Goal: Find contact information: Find contact information

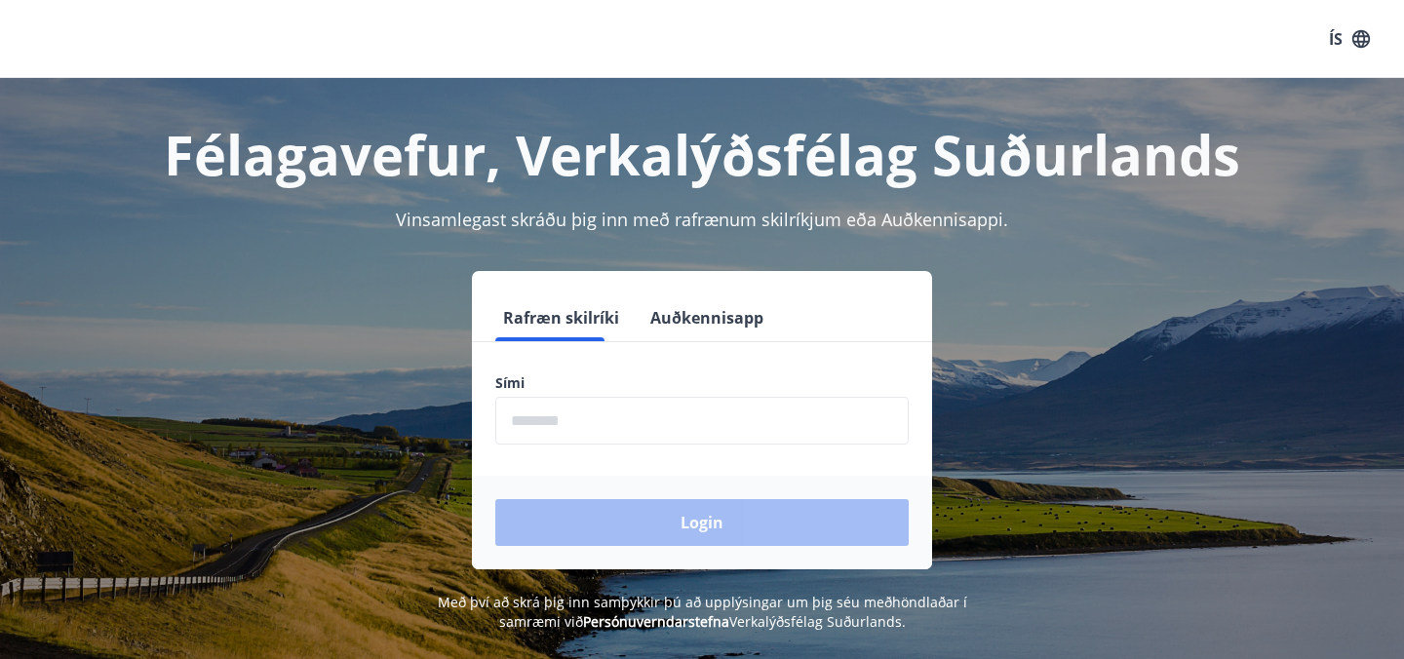
click at [651, 324] on button "Auðkennisapp" at bounding box center [707, 317] width 129 height 47
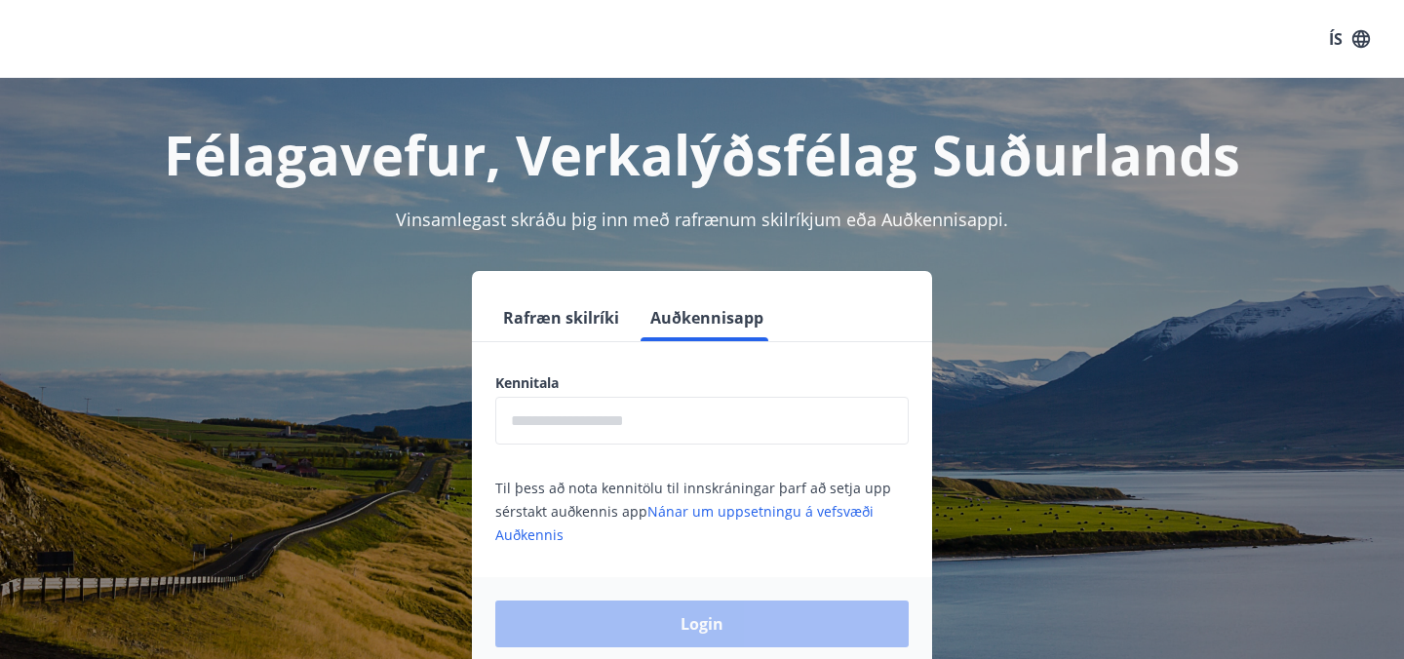
click at [589, 417] on input "text" at bounding box center [701, 421] width 413 height 48
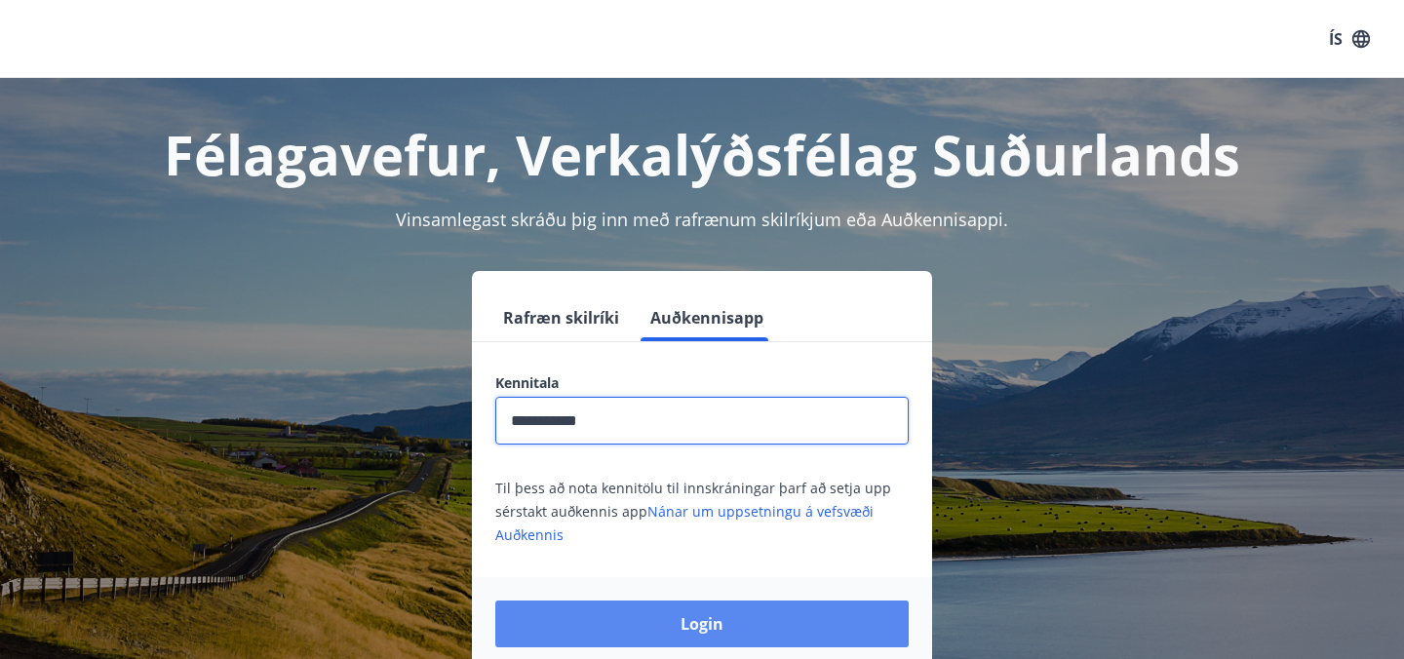
type input "**********"
click at [607, 622] on button "Login" at bounding box center [701, 624] width 413 height 47
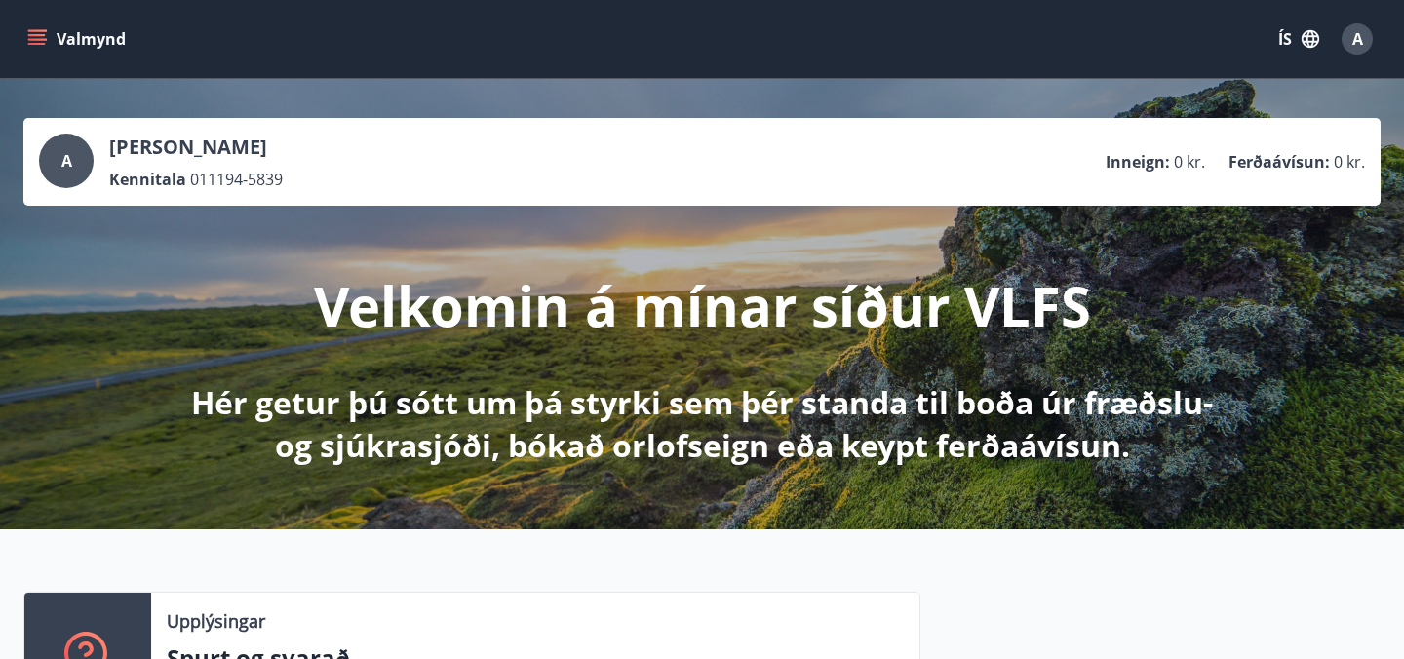
click at [1281, 46] on button "ÍS" at bounding box center [1299, 38] width 62 height 35
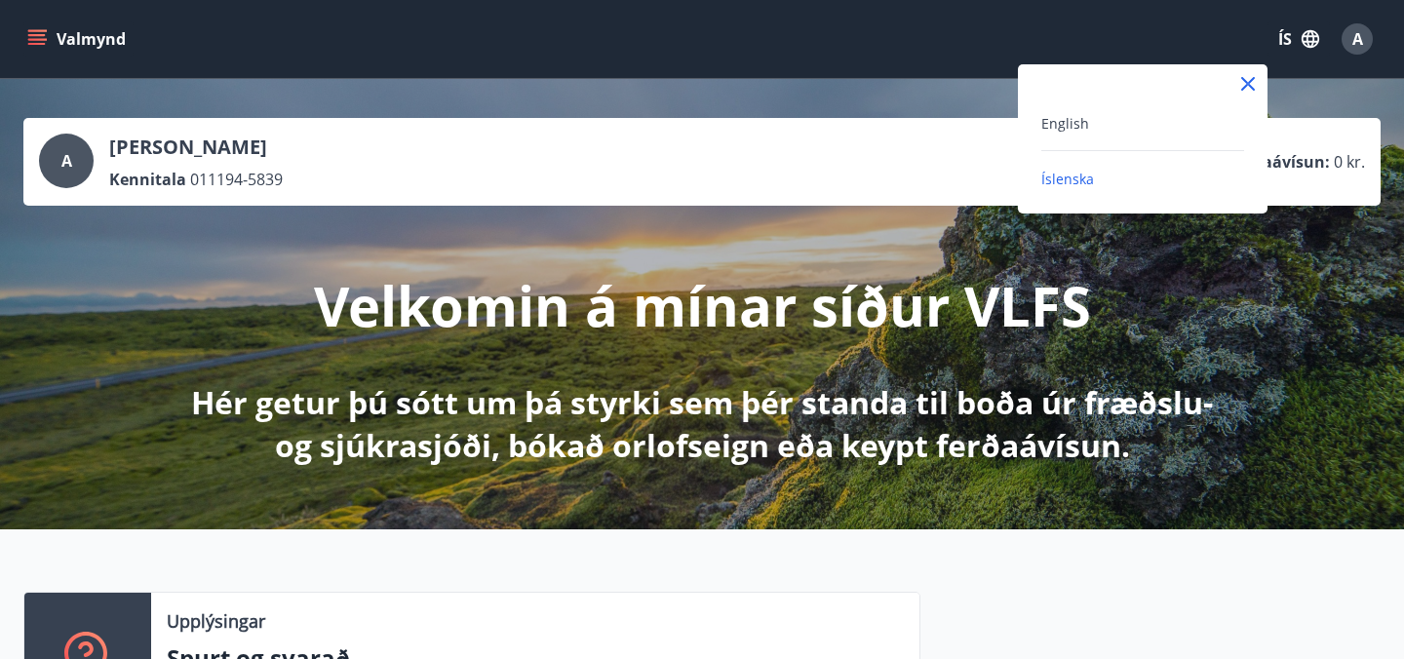
click at [1101, 134] on div "English" at bounding box center [1142, 122] width 203 height 23
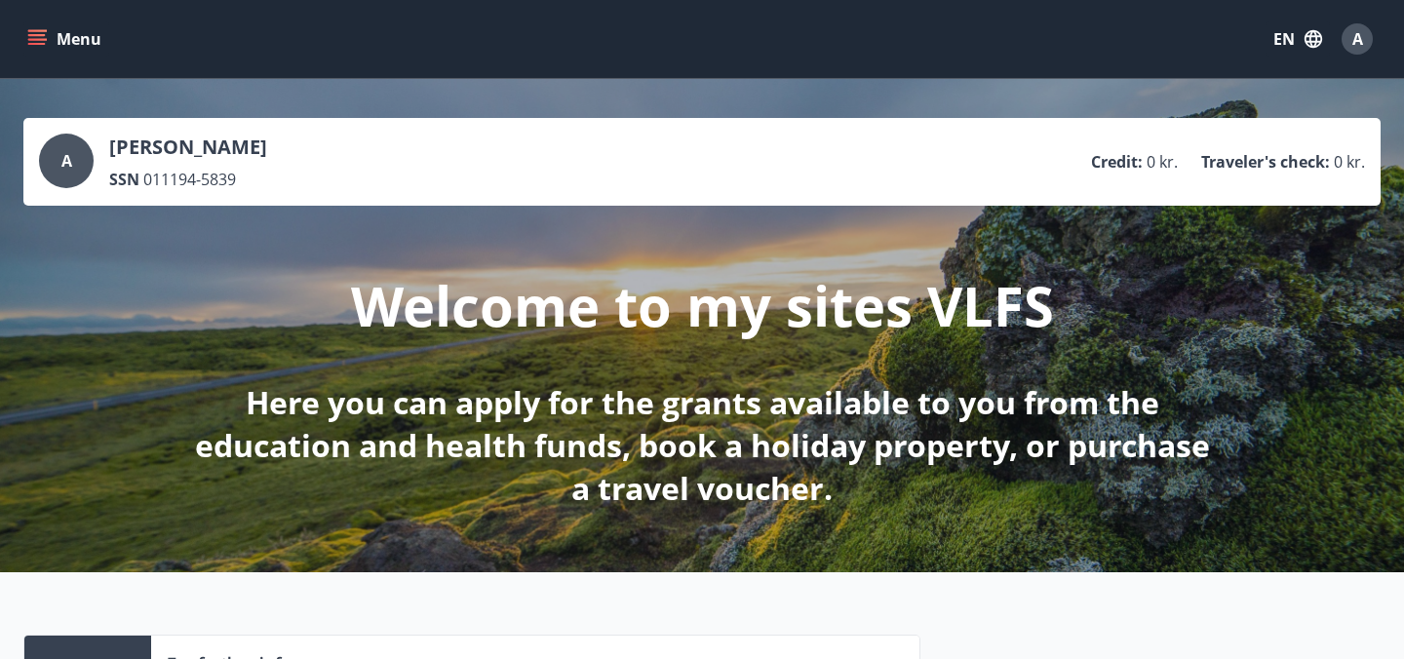
click at [243, 191] on div "A Alina-Paraschiva Grozav SSN 011194-5839 Credit : 0 kr. Traveler's check : 0 k…" at bounding box center [701, 162] width 1357 height 88
click at [66, 176] on div "A" at bounding box center [66, 161] width 55 height 55
click at [40, 33] on icon "menu" at bounding box center [37, 39] width 20 height 20
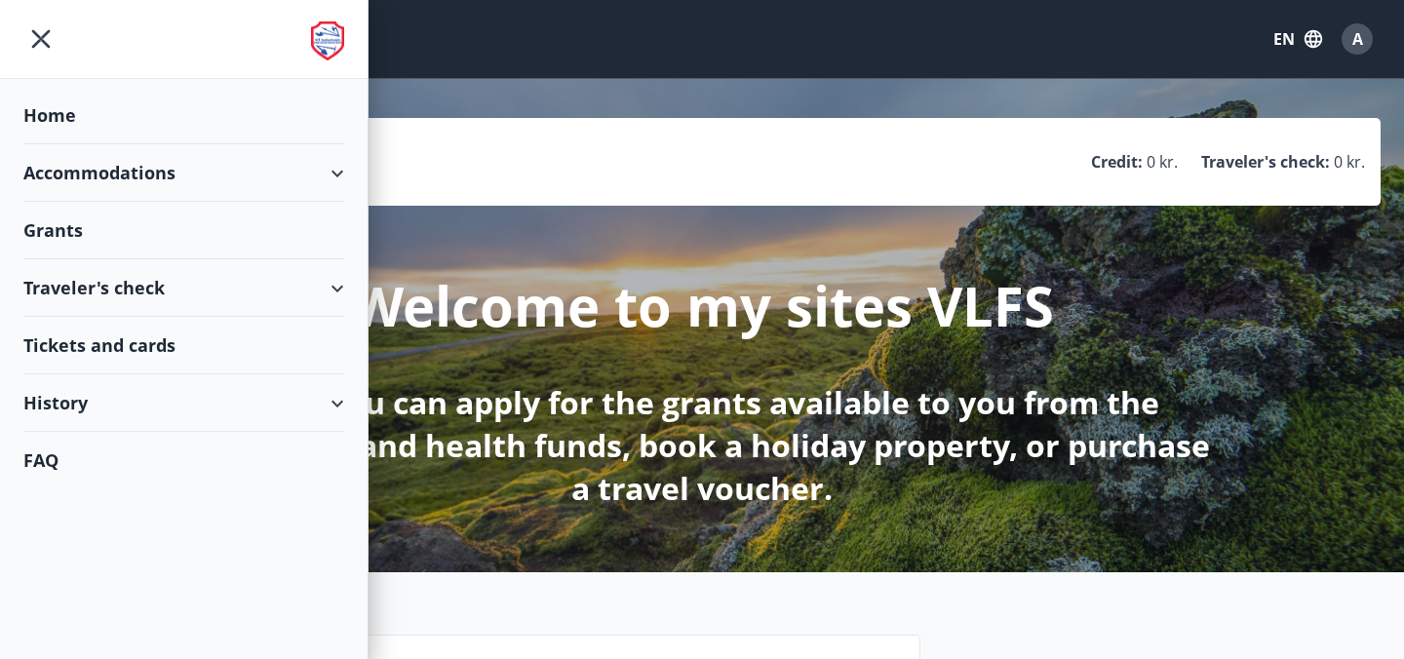
click at [325, 293] on div "Traveler's check" at bounding box center [183, 288] width 321 height 58
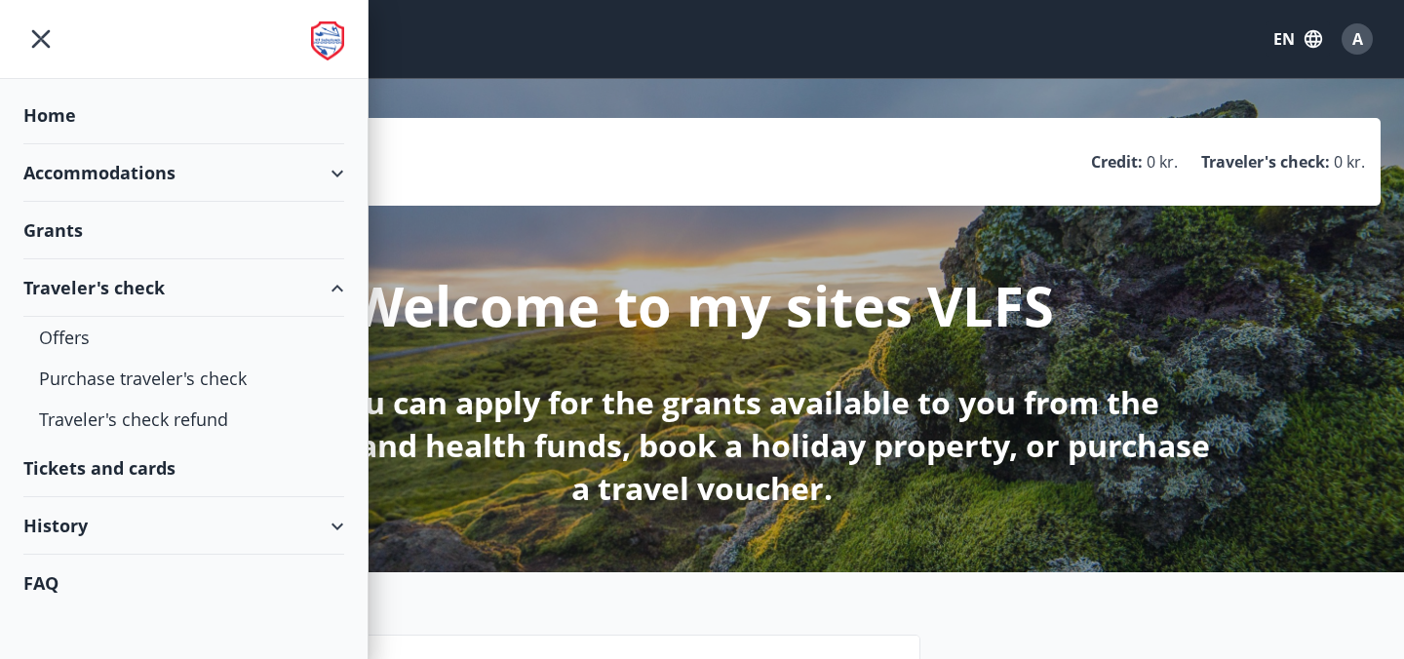
click at [183, 288] on div "Traveler's check" at bounding box center [183, 288] width 321 height 58
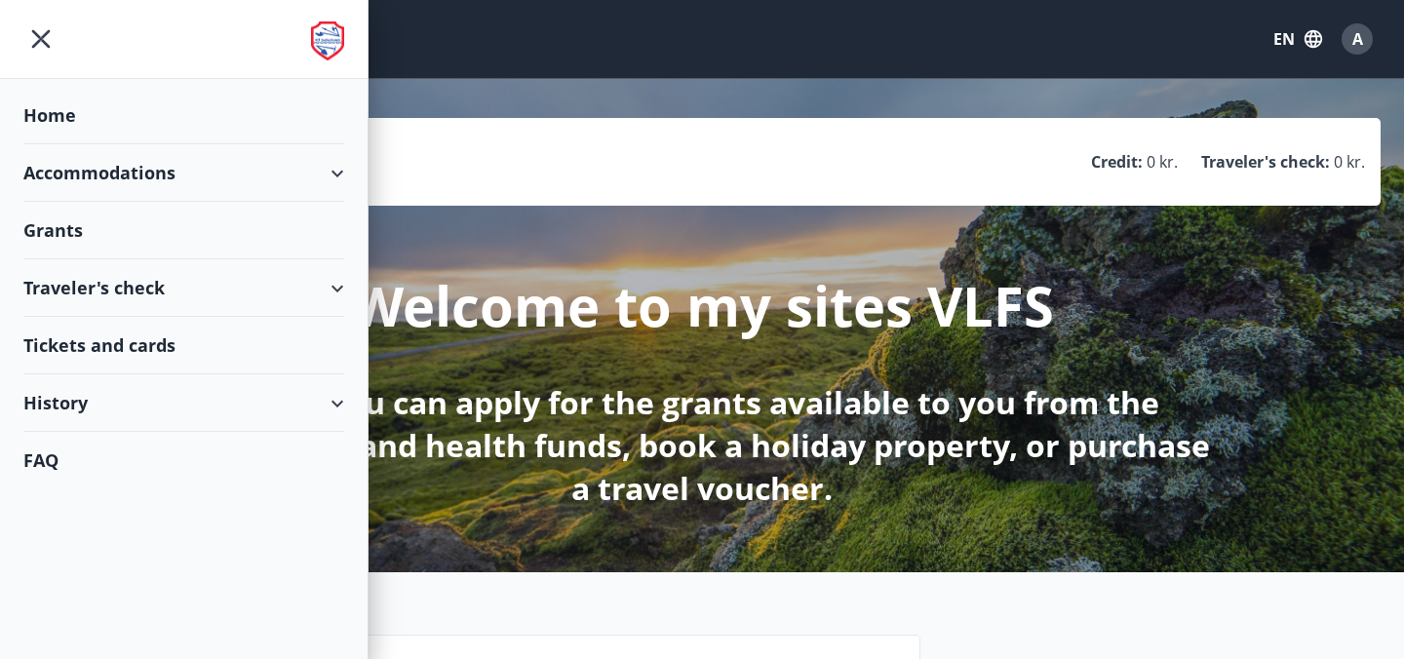
click at [501, 281] on p "Welcome to my sites VLFS" at bounding box center [702, 305] width 703 height 74
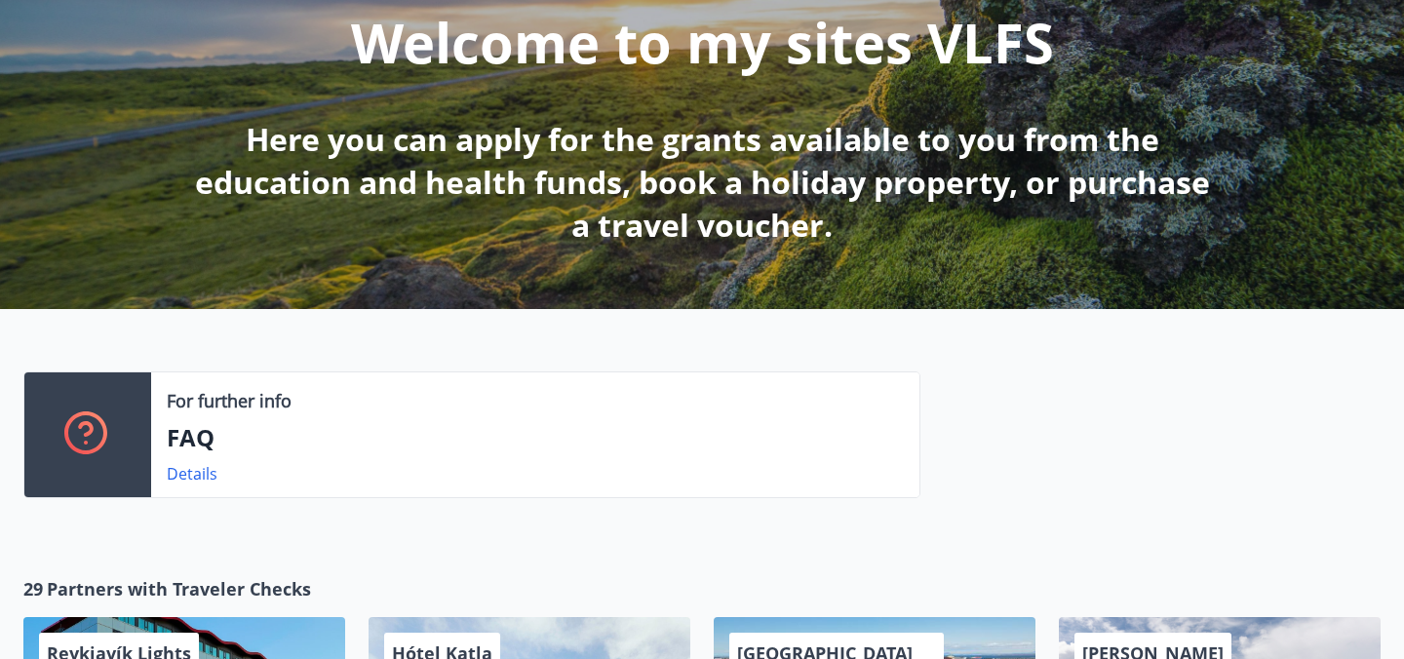
scroll to position [237, 0]
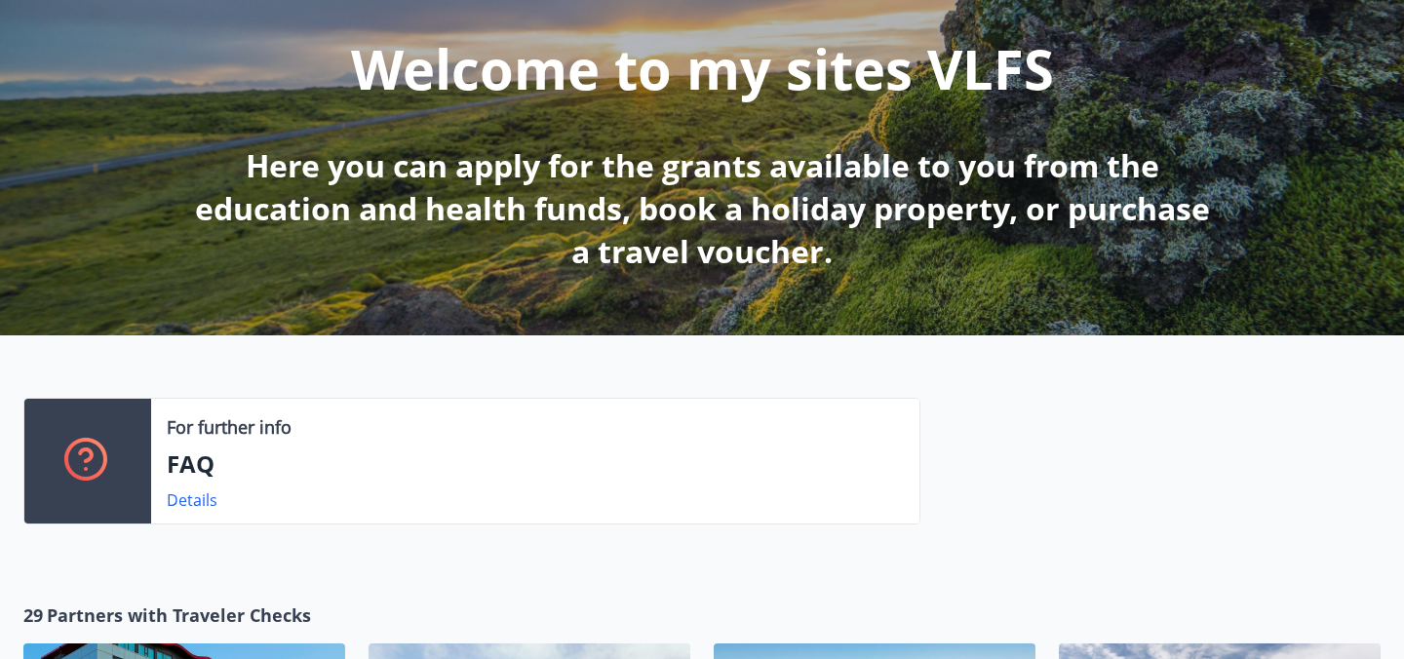
click at [625, 252] on p "Here you can apply for the grants available to you from the education and healt…" at bounding box center [702, 208] width 1030 height 129
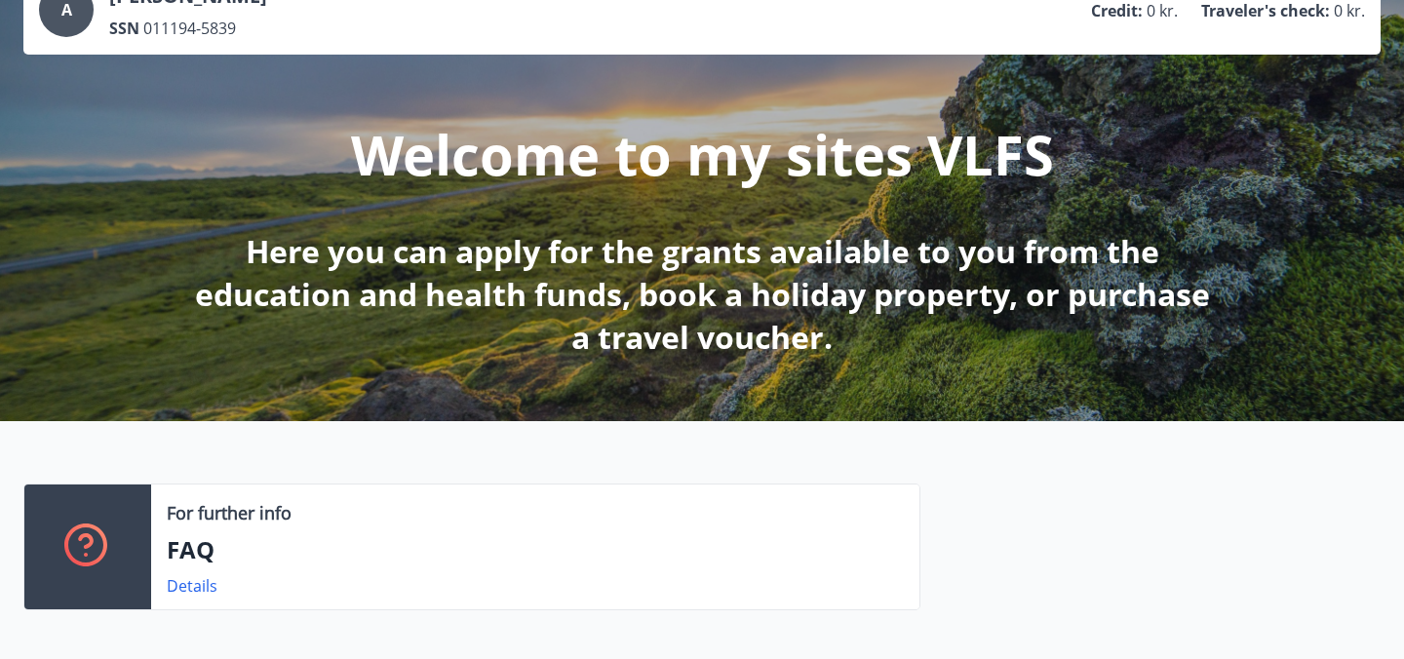
scroll to position [0, 0]
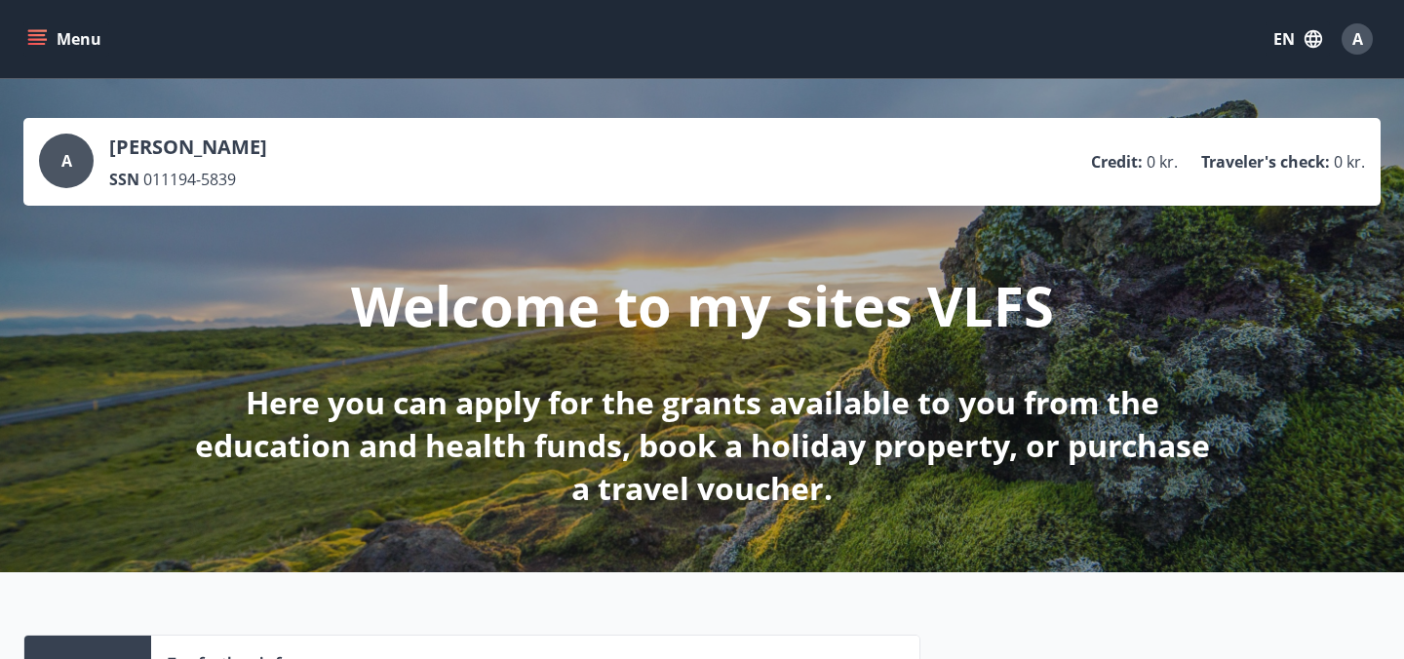
click at [64, 158] on span "A" at bounding box center [66, 160] width 11 height 21
click at [153, 157] on p "Alina-Paraschiva Grozav" at bounding box center [188, 147] width 158 height 27
click at [20, 33] on div "Menu EN A" at bounding box center [702, 39] width 1404 height 78
click at [32, 38] on icon "menu" at bounding box center [38, 39] width 21 height 2
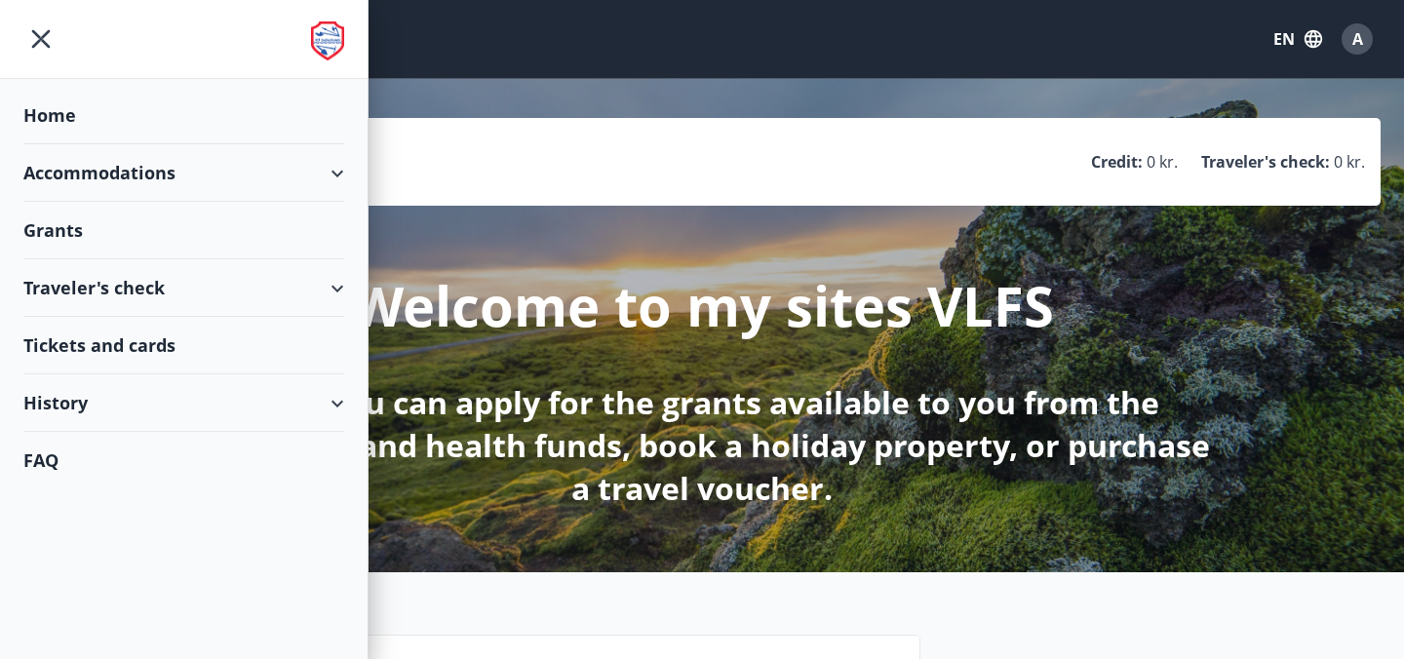
click at [269, 281] on div "Traveler's check" at bounding box center [183, 288] width 321 height 58
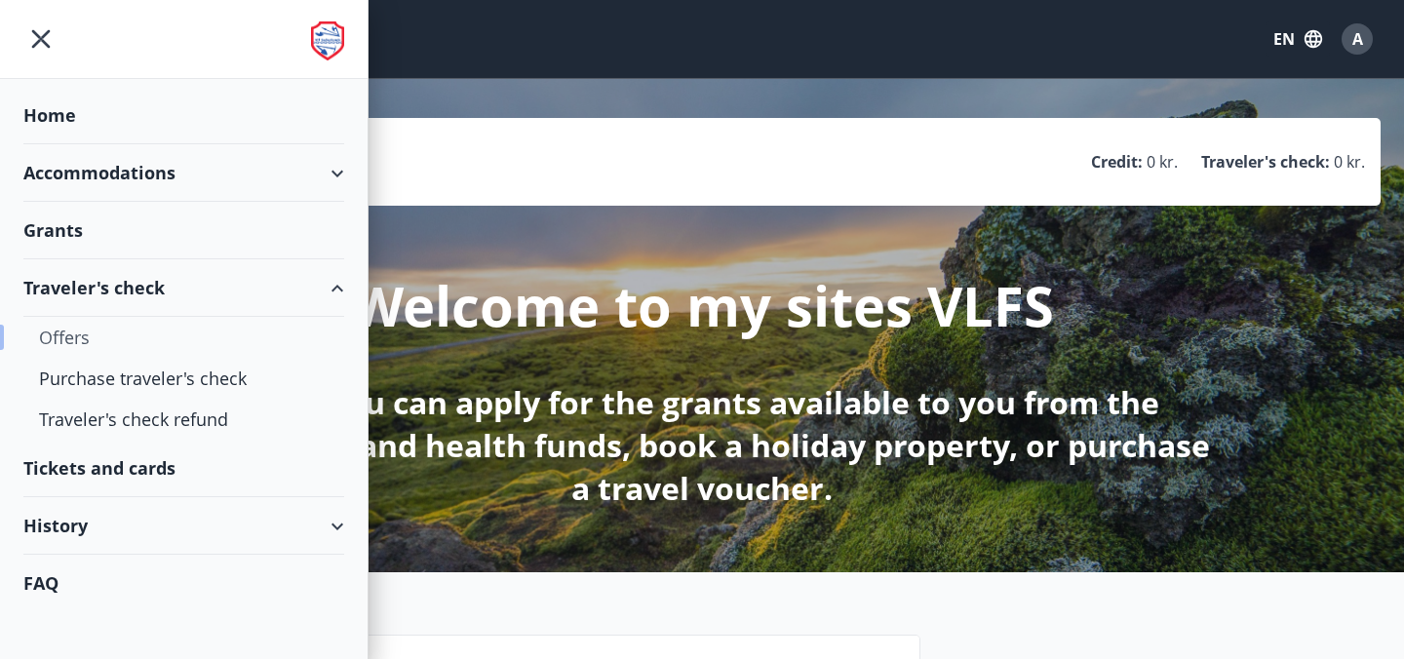
click at [66, 345] on div "Offers" at bounding box center [184, 337] width 290 height 41
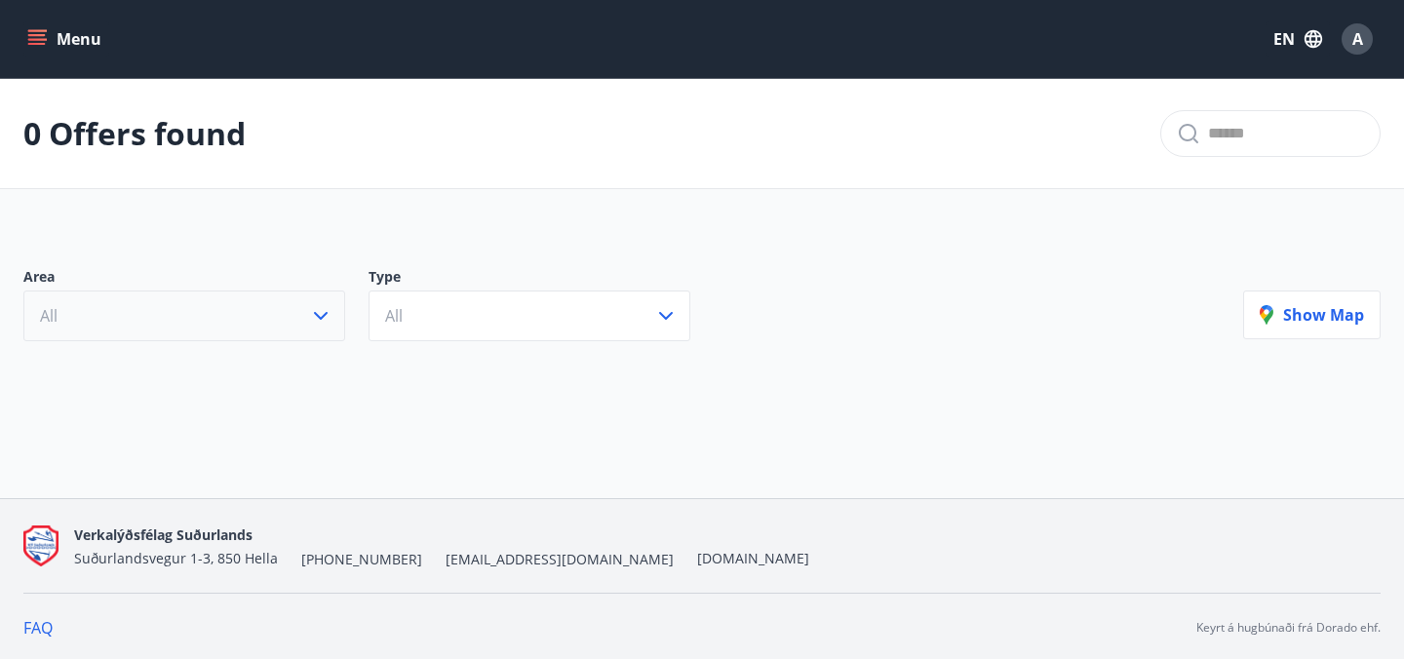
click at [223, 337] on button "All" at bounding box center [184, 316] width 322 height 51
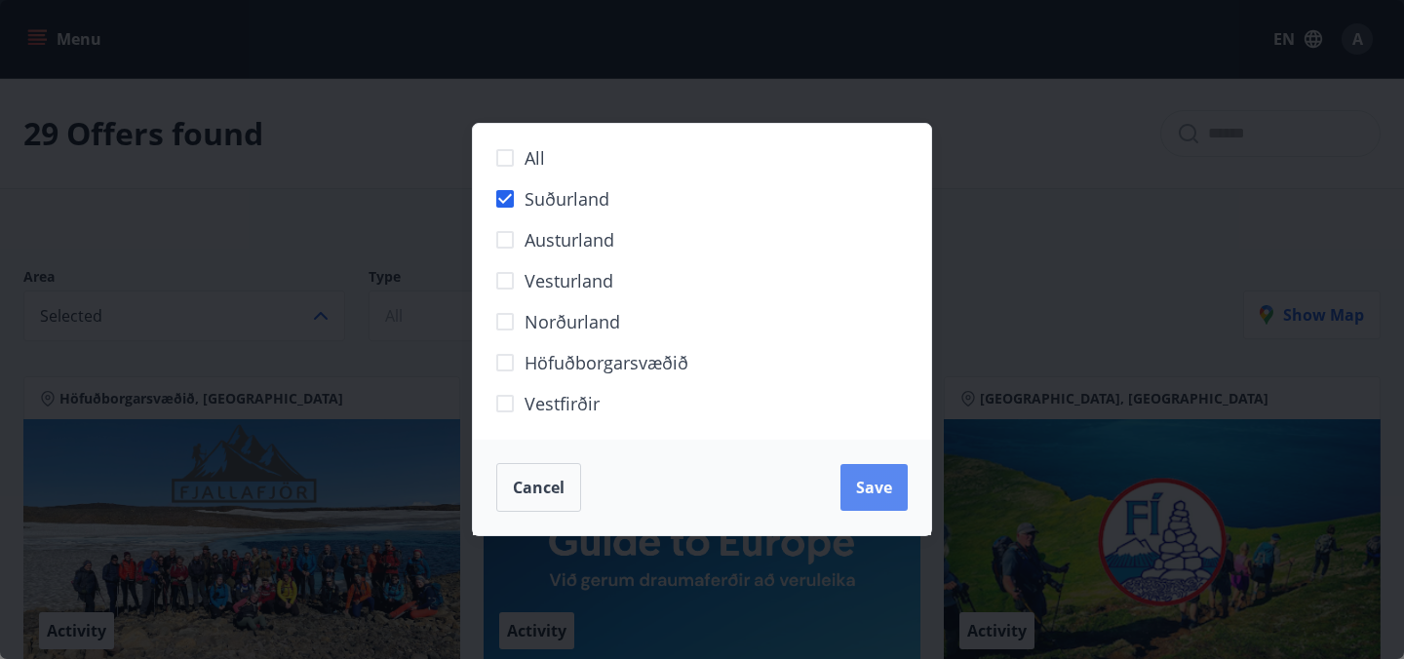
click at [862, 485] on span "Save" at bounding box center [874, 487] width 36 height 21
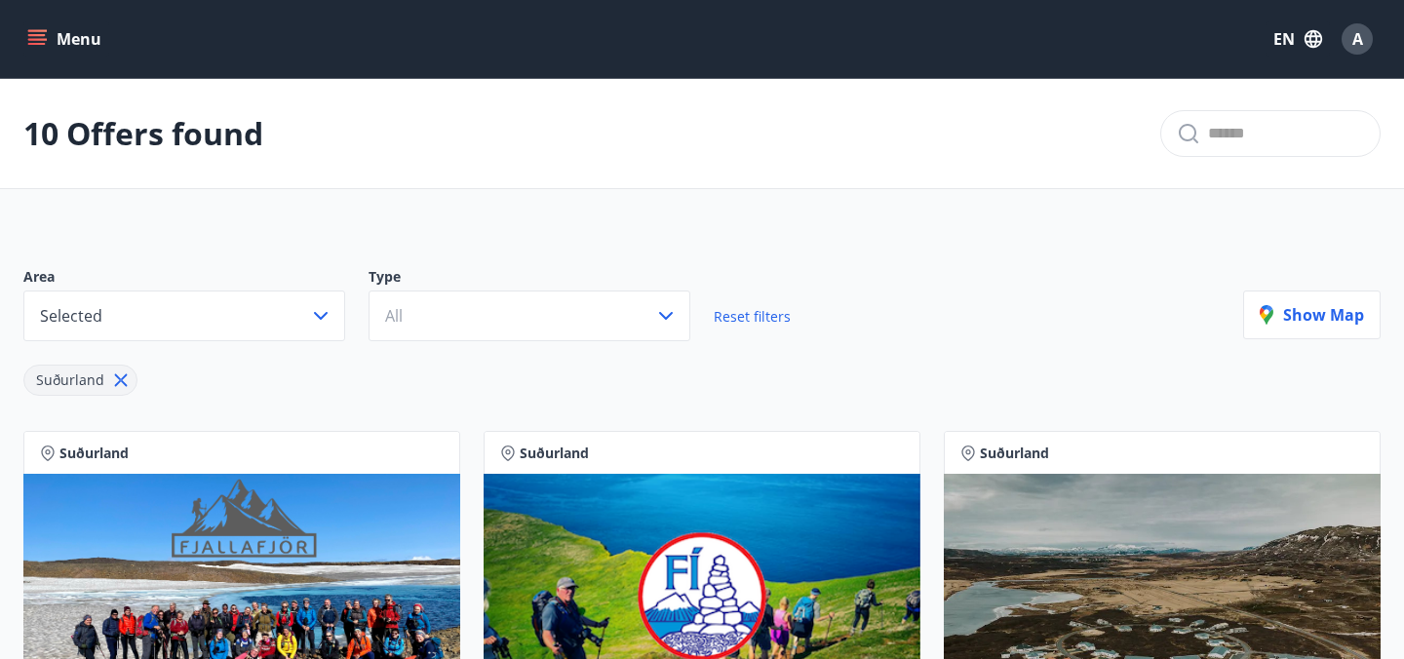
click at [24, 51] on button "Menu" at bounding box center [66, 38] width 86 height 35
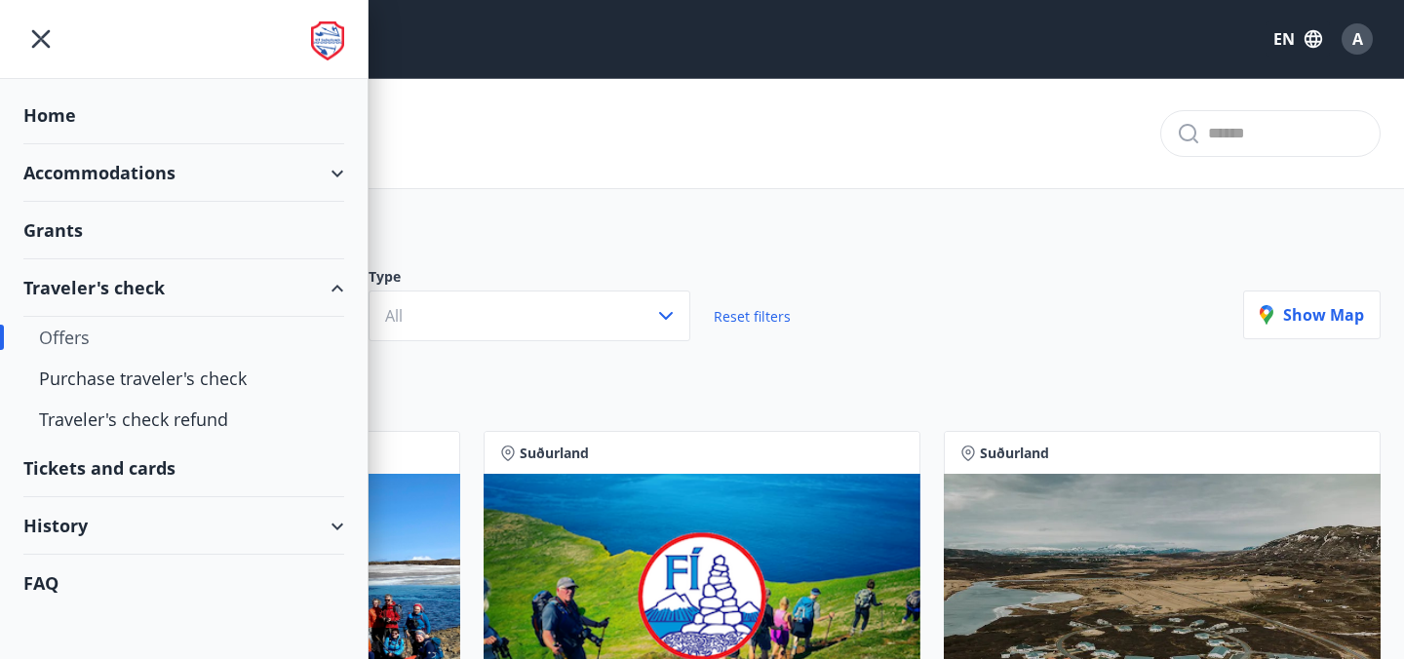
click at [74, 242] on div "Grants" at bounding box center [183, 231] width 321 height 58
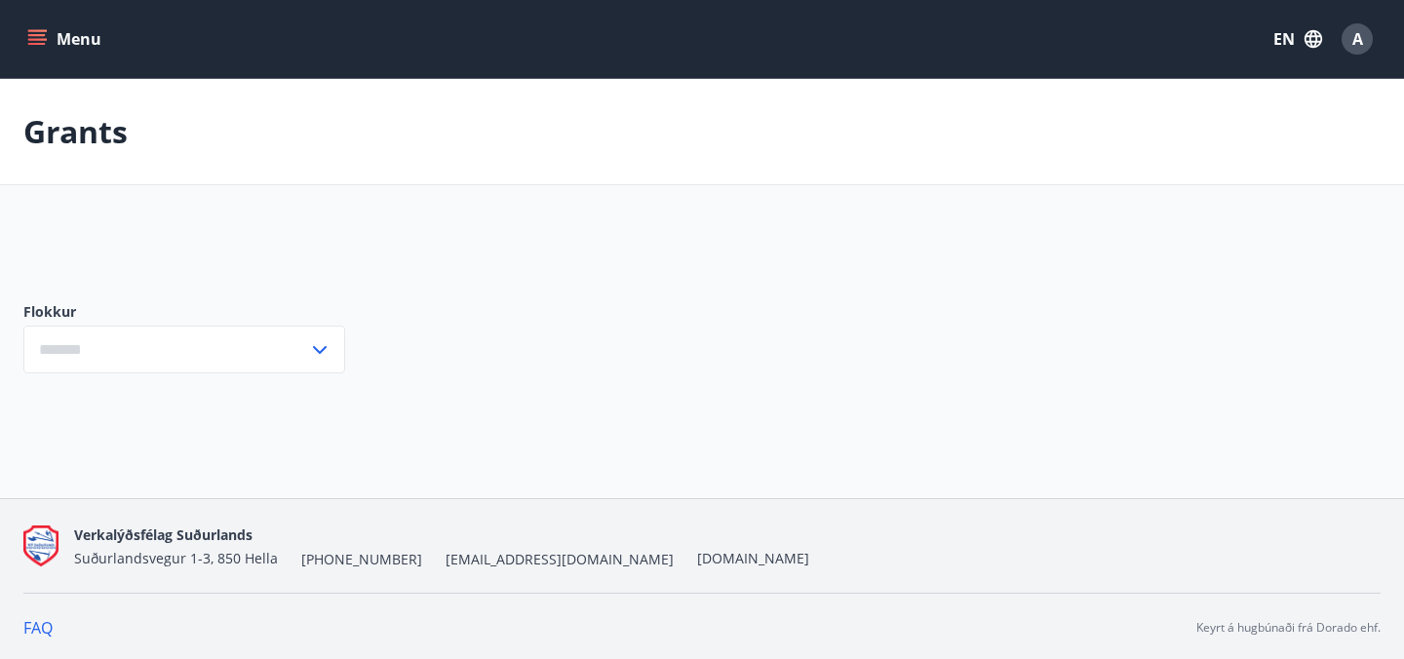
type input "***"
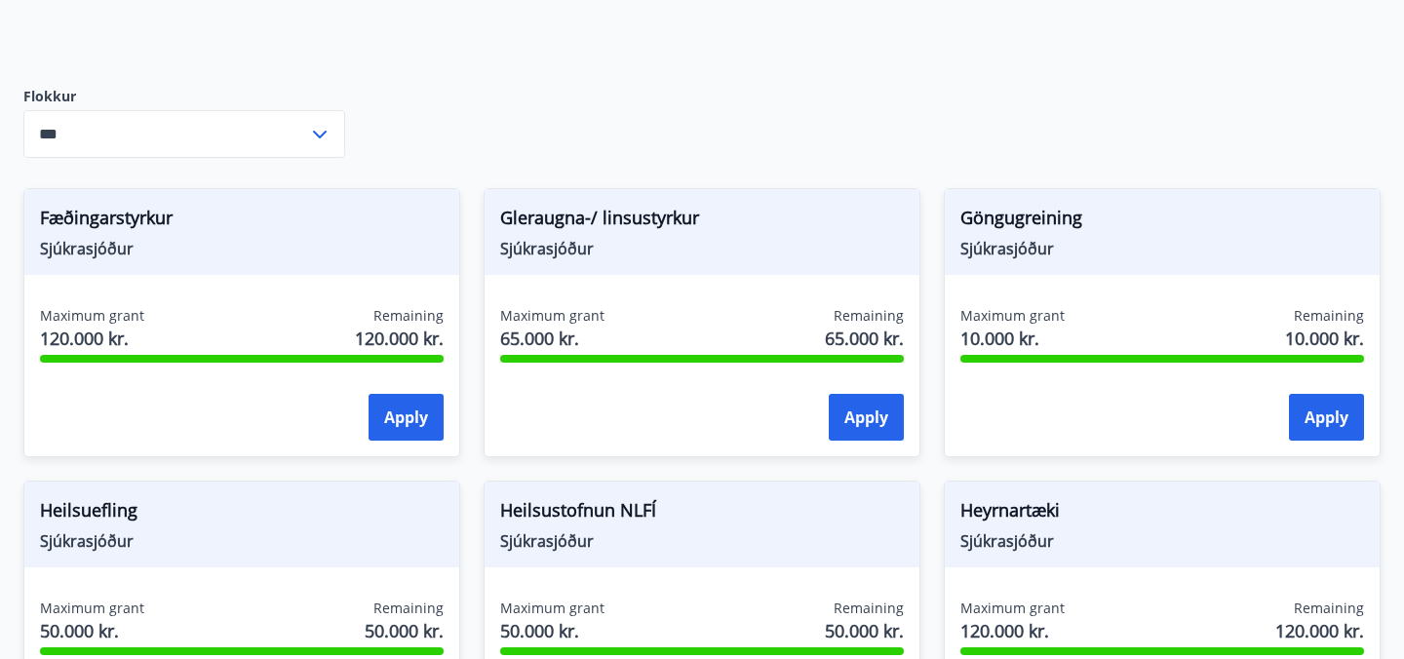
scroll to position [762, 0]
click at [320, 117] on div "*** ​" at bounding box center [184, 135] width 322 height 48
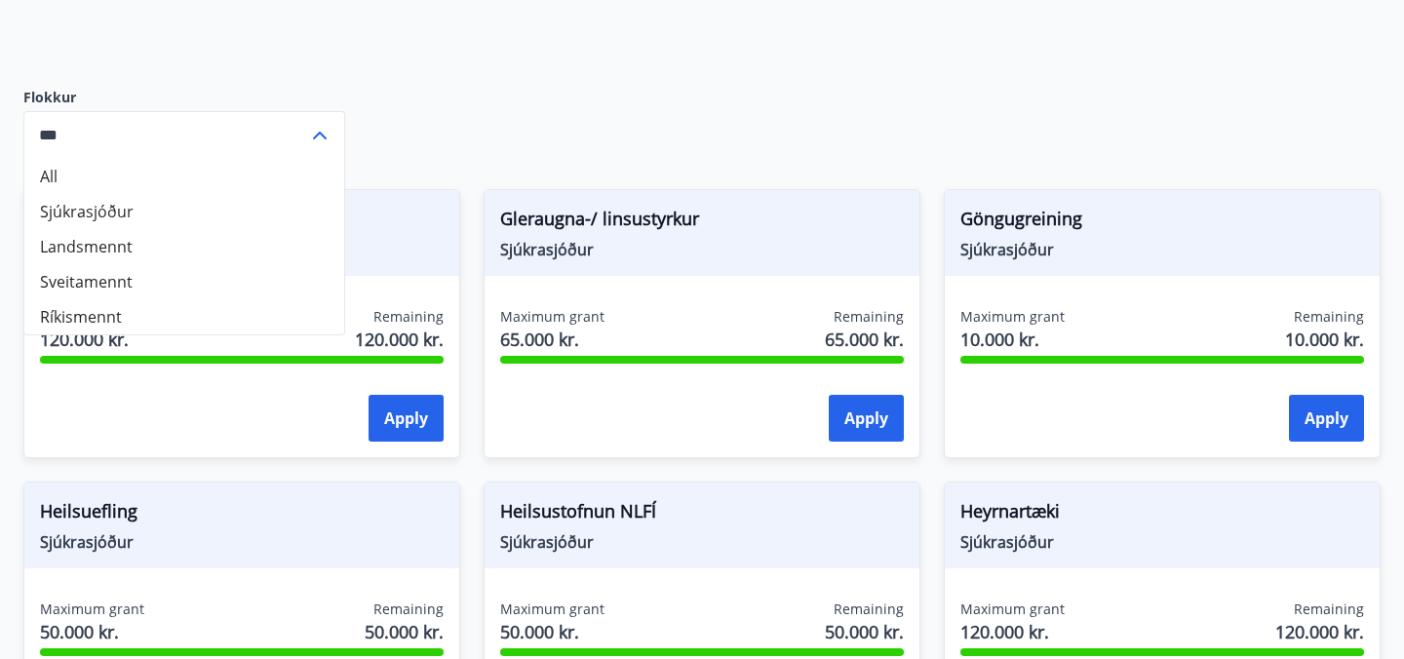
click at [320, 117] on div "*** ​" at bounding box center [184, 135] width 322 height 48
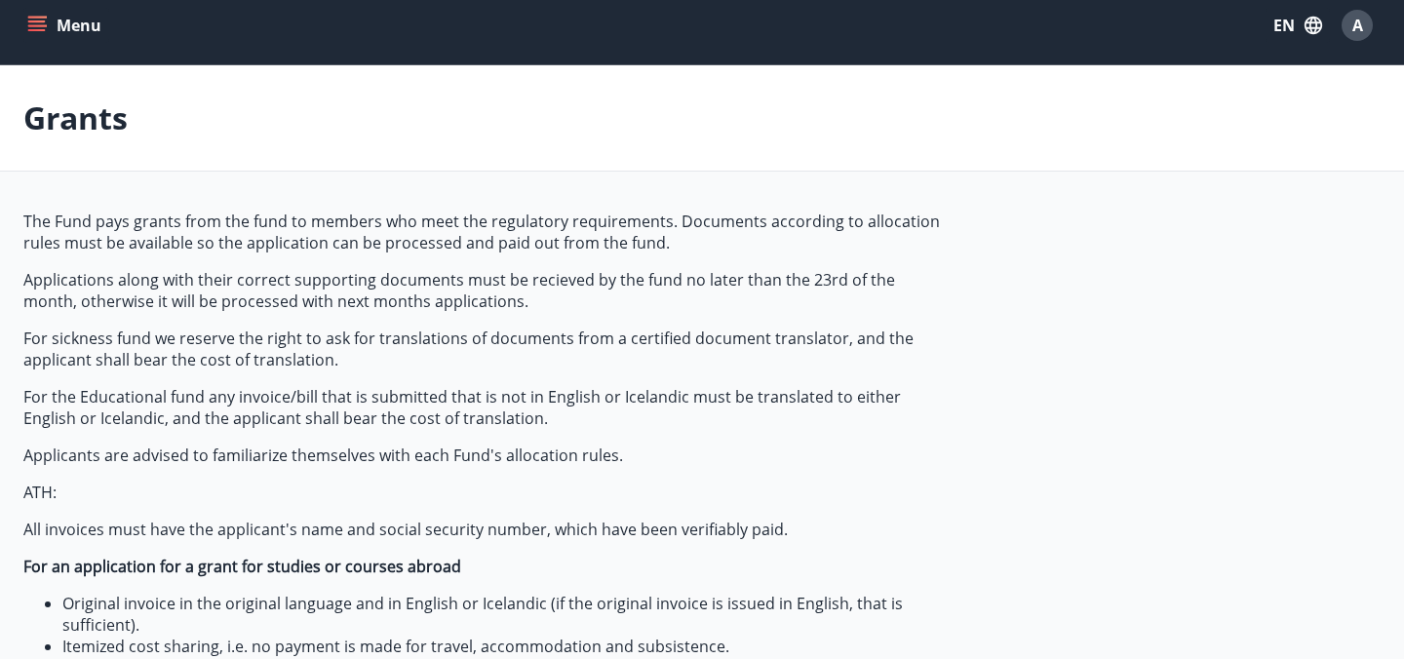
scroll to position [0, 0]
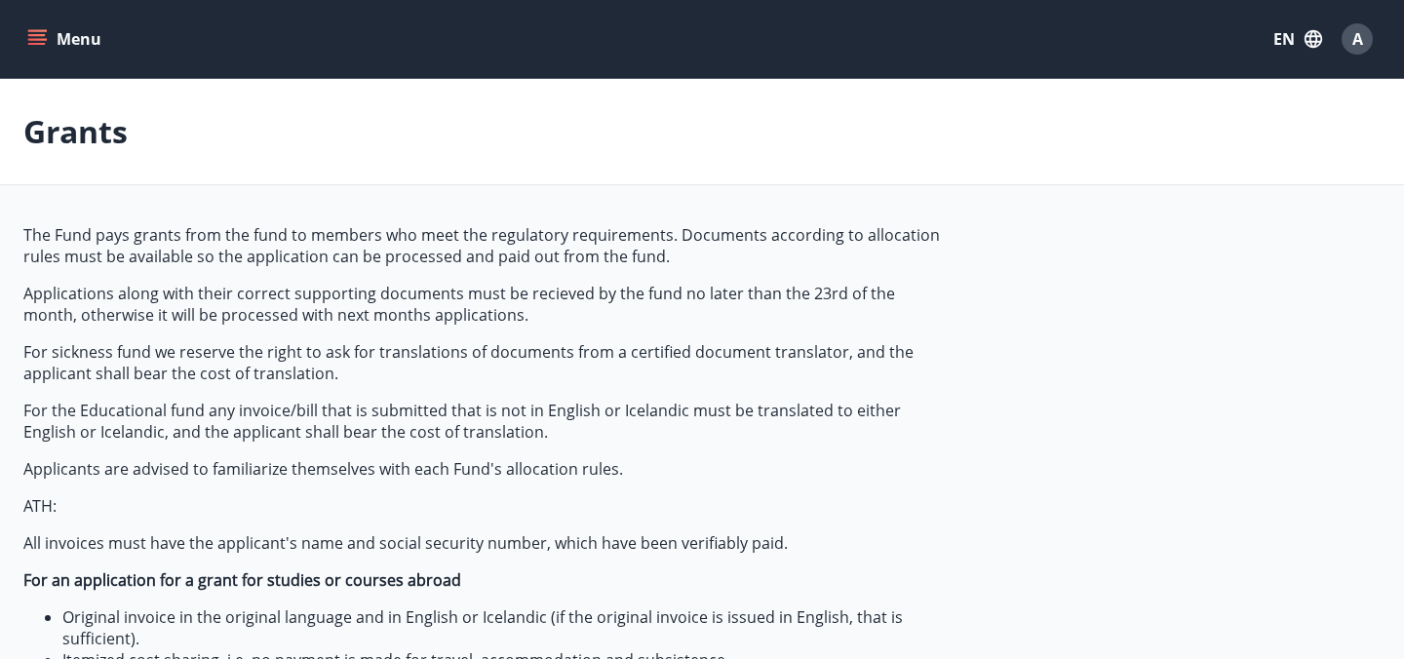
click at [23, 37] on button "Menu" at bounding box center [66, 38] width 86 height 35
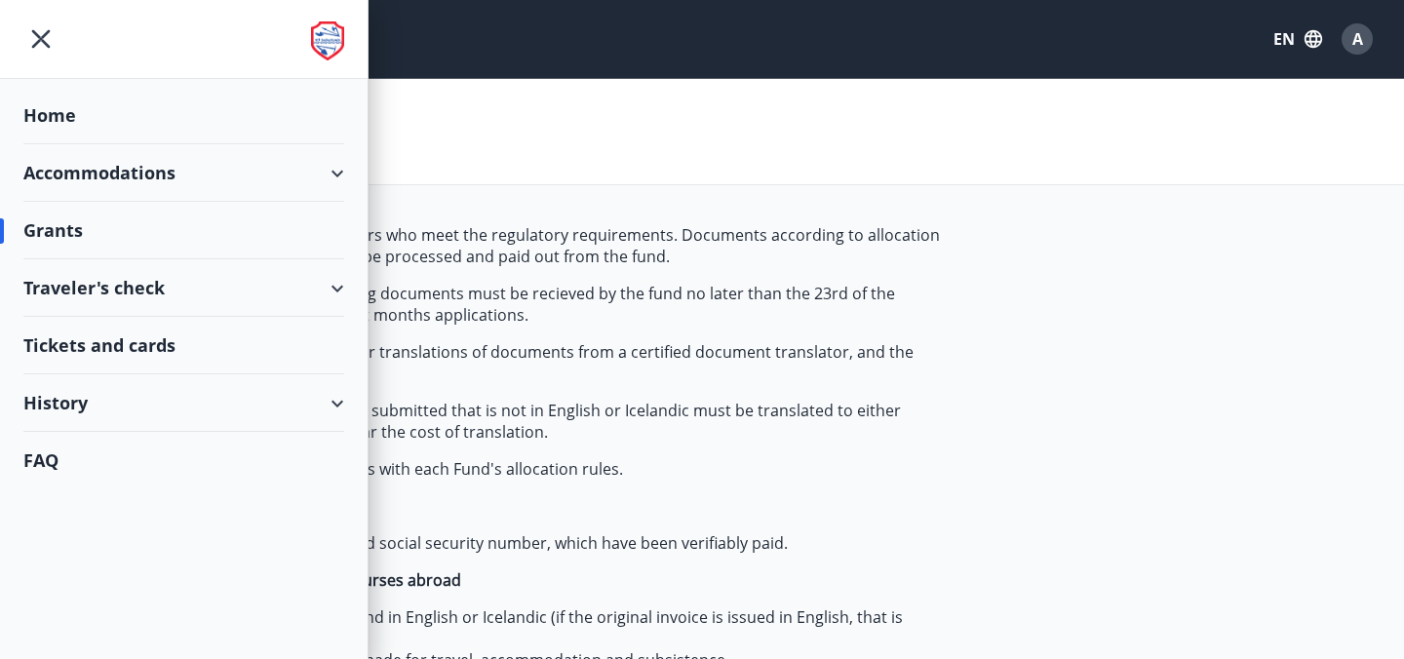
click at [650, 137] on div "Grants" at bounding box center [702, 132] width 1404 height 106
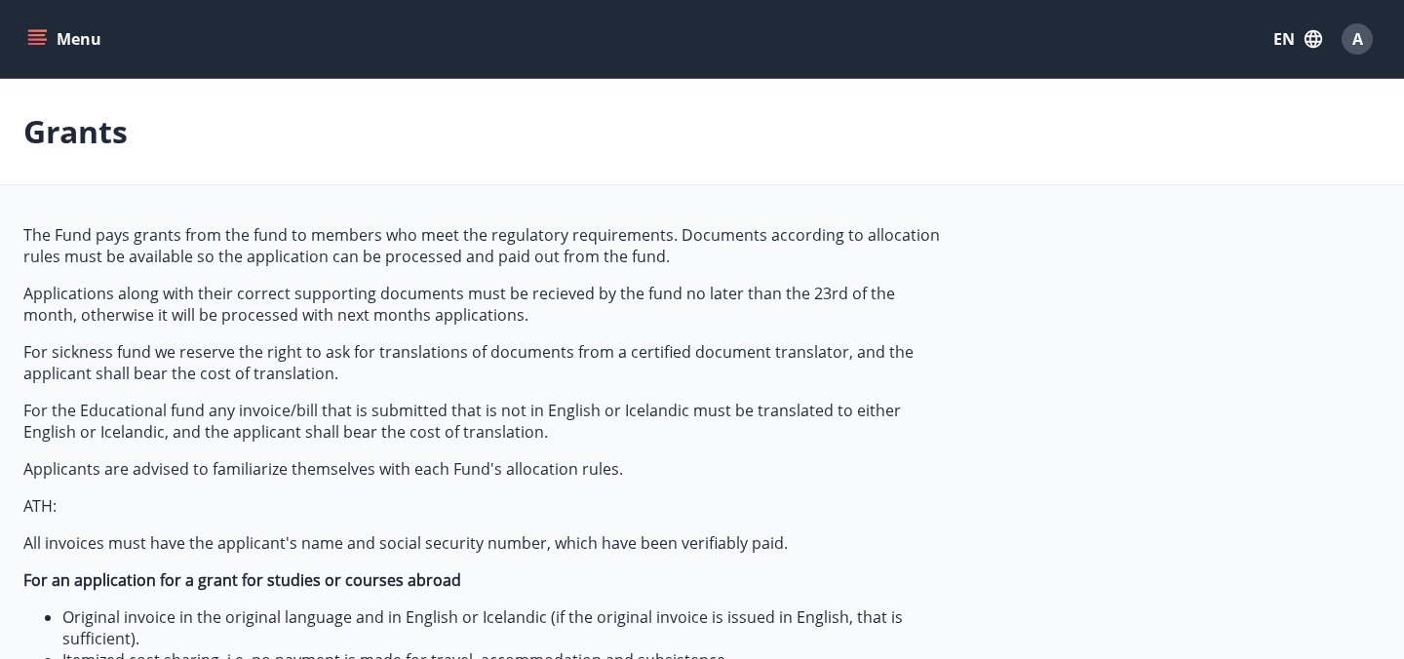
click at [21, 29] on div "Menu EN A" at bounding box center [702, 39] width 1404 height 78
click at [38, 42] on icon "menu" at bounding box center [37, 39] width 20 height 20
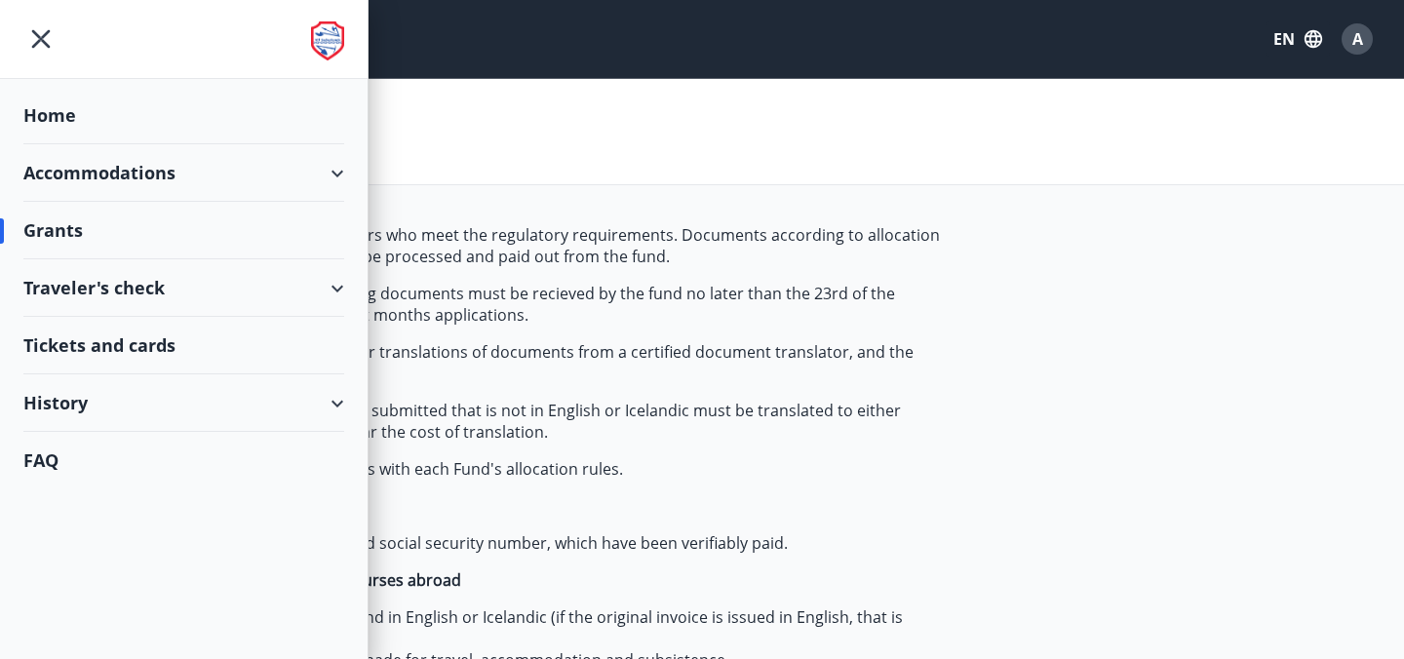
click at [412, 103] on div "Grants" at bounding box center [702, 132] width 1404 height 106
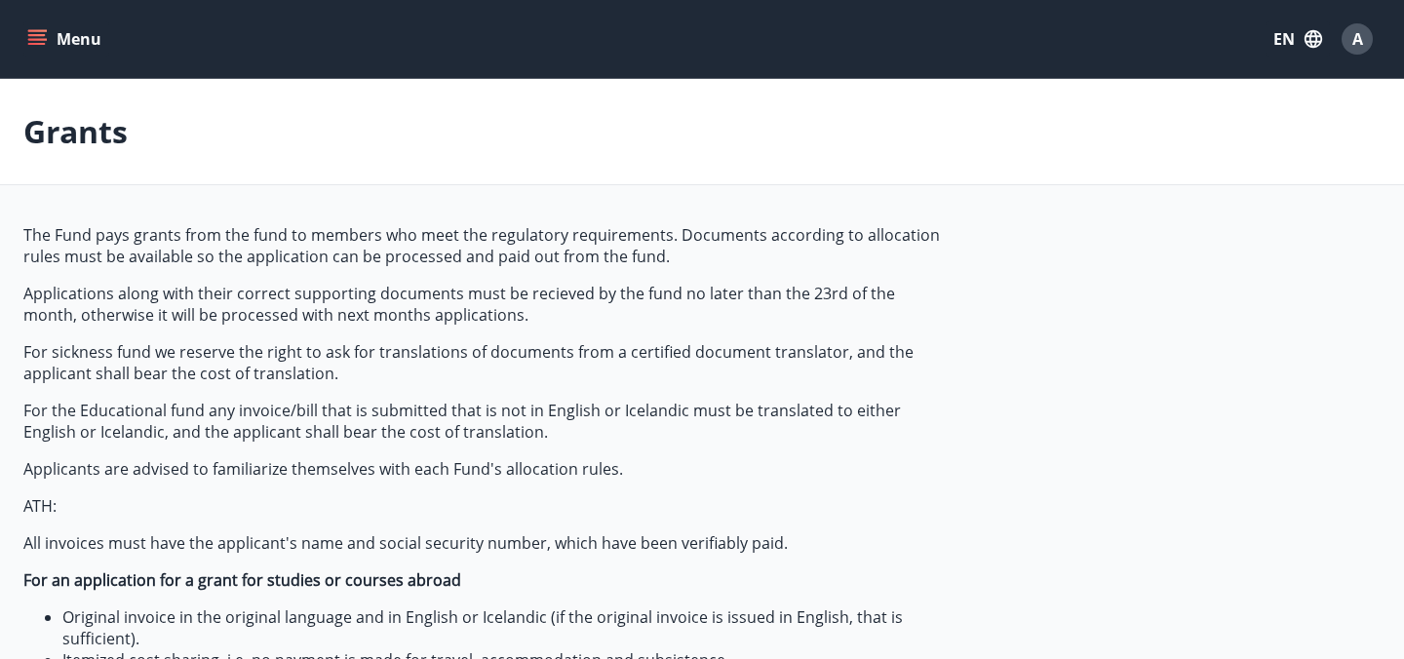
click at [1356, 33] on span "A" at bounding box center [1357, 38] width 11 height 21
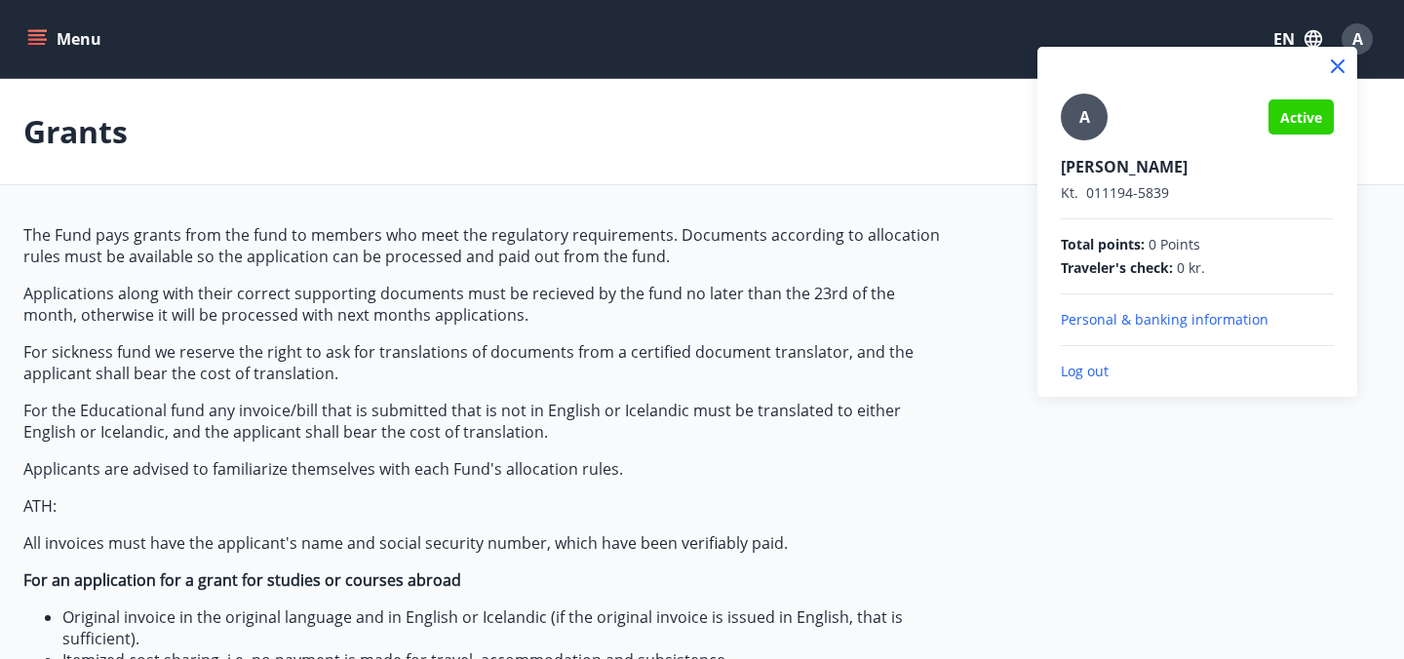
click at [930, 120] on div at bounding box center [702, 329] width 1404 height 659
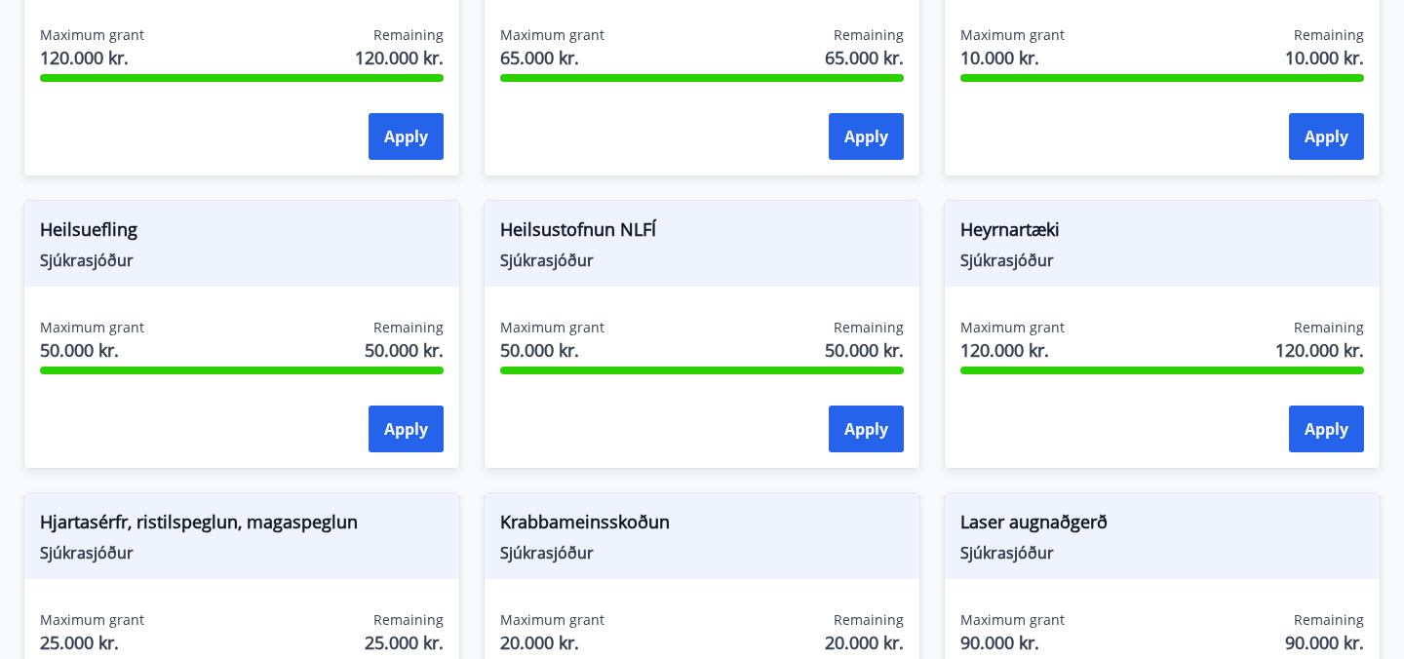
scroll to position [1919, 0]
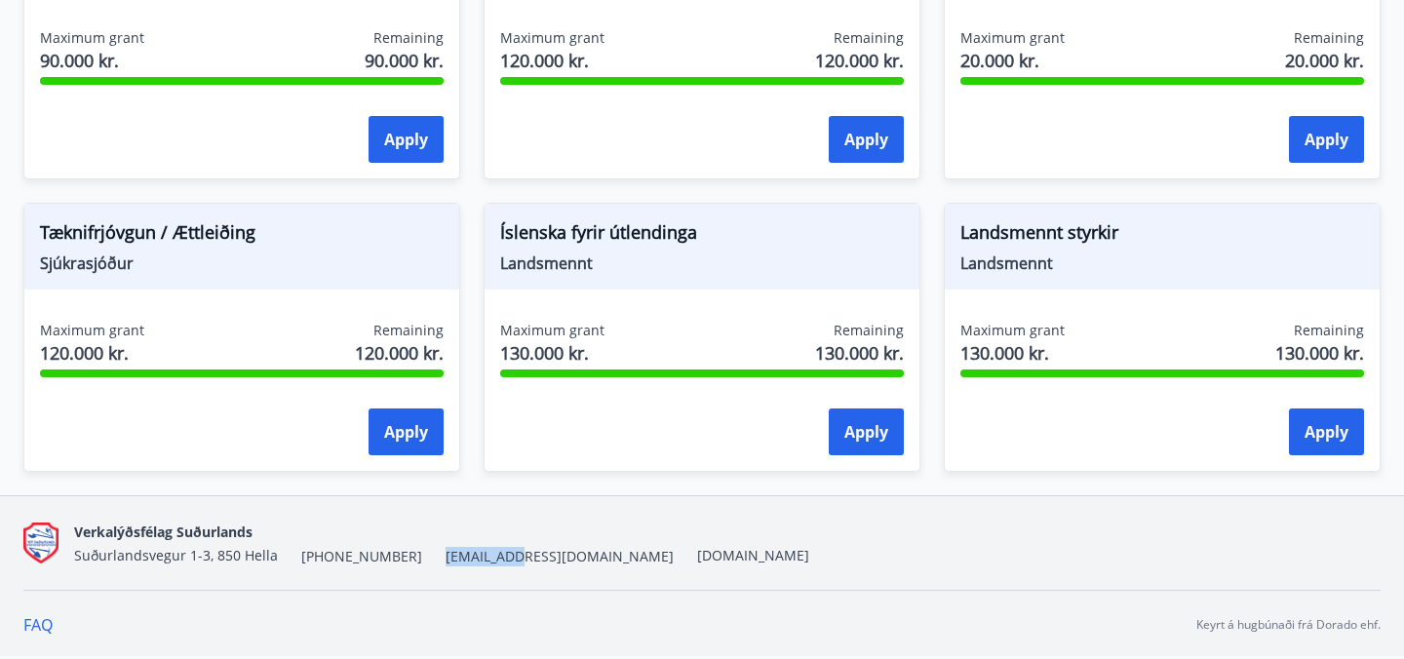
drag, startPoint x: 408, startPoint y: 558, endPoint x: 473, endPoint y: 553, distance: 65.5
click at [473, 553] on div "Verkalýðsfélag Suðurlands Suðurlandsvegur 1-3, 850 Hella +354 487-5000 vs@vlfs.…" at bounding box center [441, 543] width 735 height 47
copy span "[EMAIL_ADDRESS][DOMAIN_NAME]"
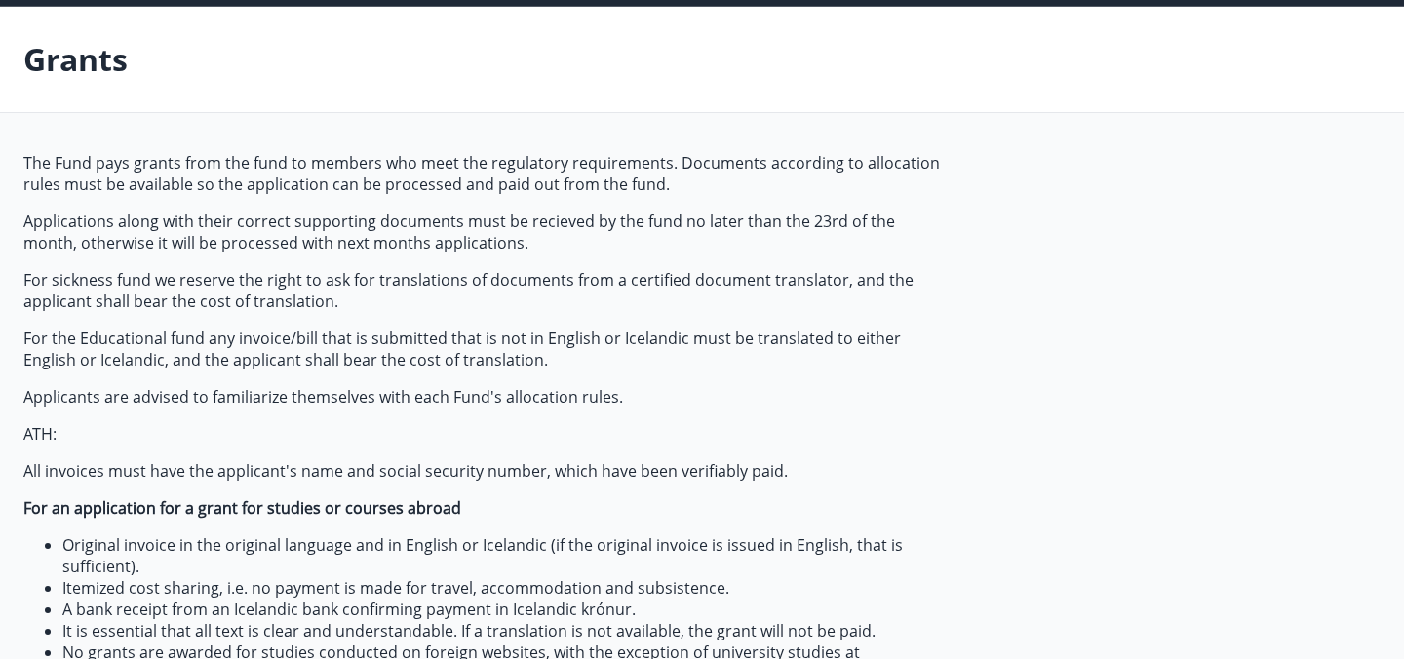
scroll to position [65, 0]
